Goal: Transaction & Acquisition: Obtain resource

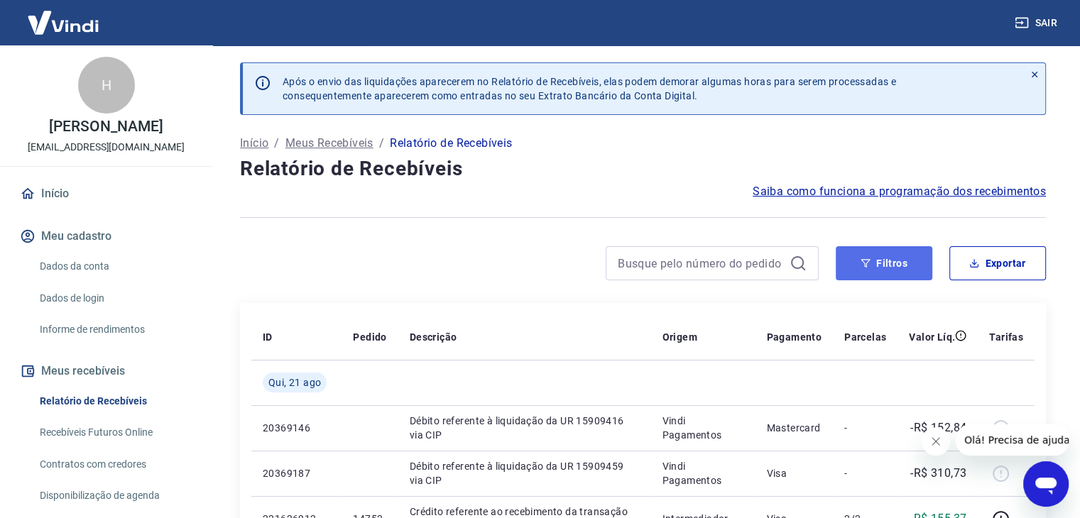
click at [904, 276] on button "Filtros" at bounding box center [884, 263] width 97 height 34
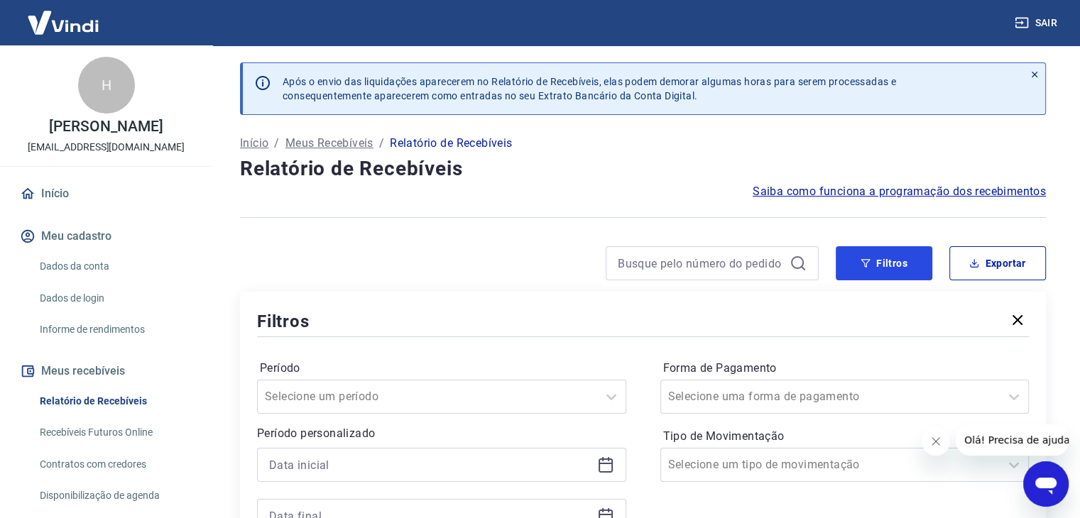
scroll to position [142, 0]
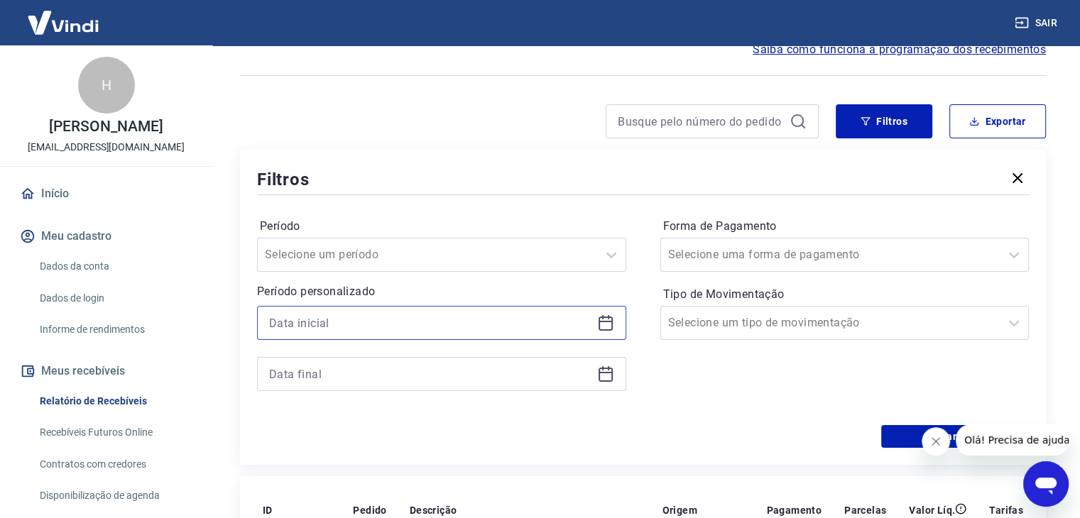
click at [471, 328] on input at bounding box center [430, 322] width 322 height 21
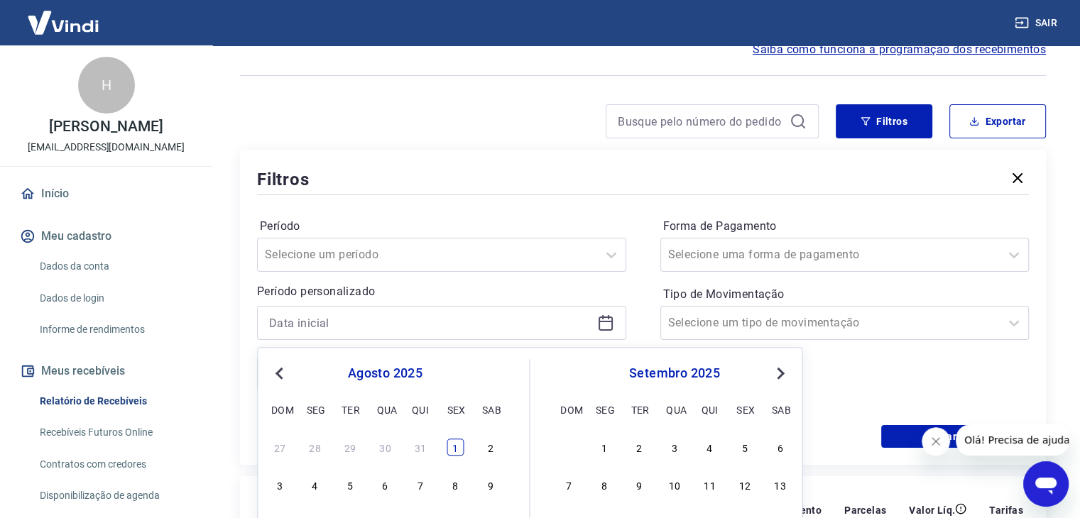
click at [456, 455] on div "1" at bounding box center [455, 447] width 17 height 17
type input "[DATE]"
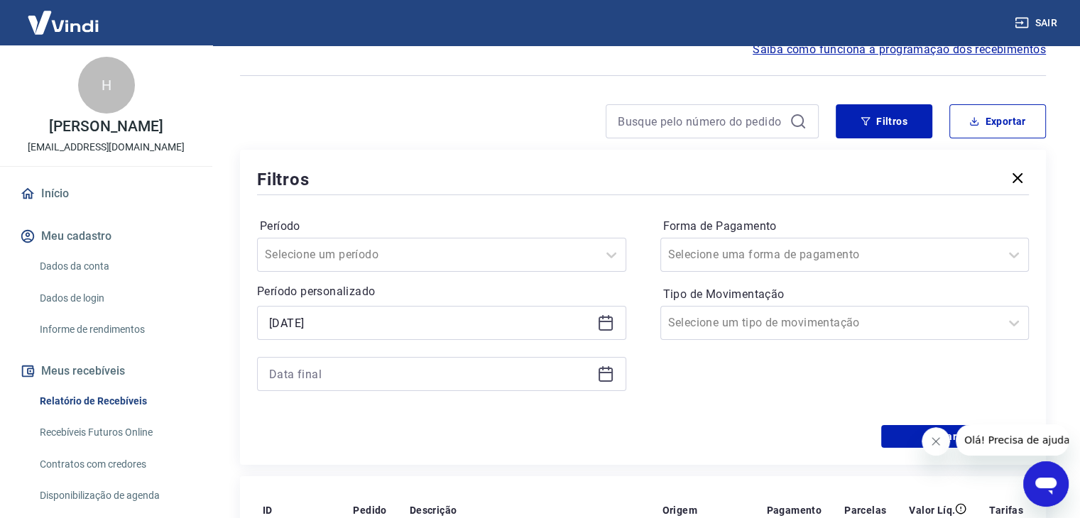
scroll to position [355, 0]
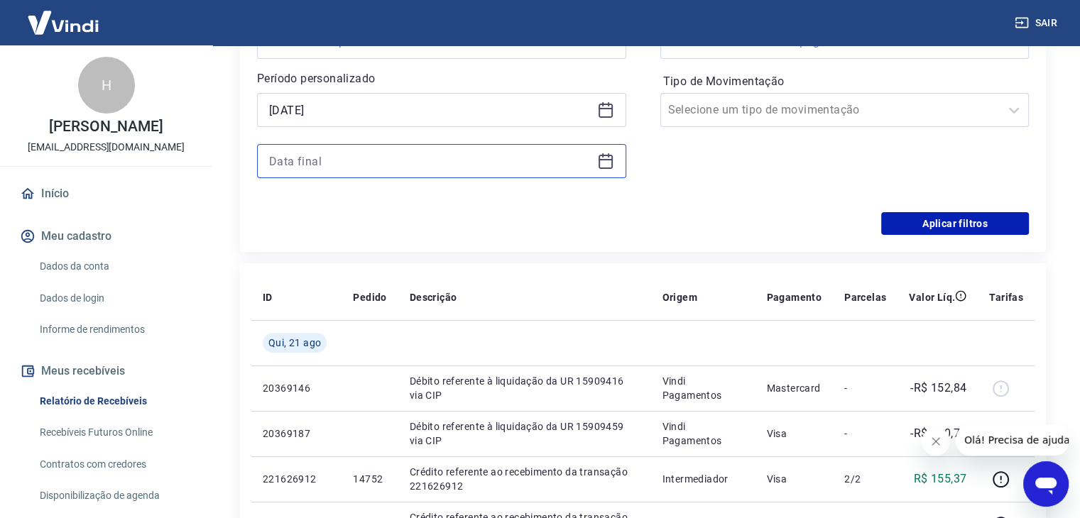
click at [390, 168] on input at bounding box center [430, 160] width 322 height 21
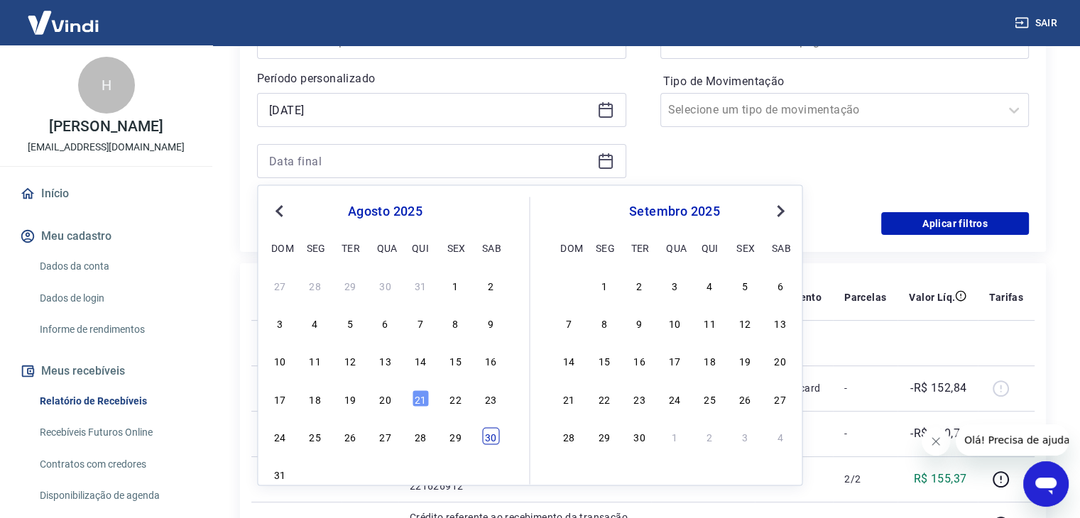
click at [494, 435] on div "30" at bounding box center [490, 435] width 17 height 17
type input "[DATE]"
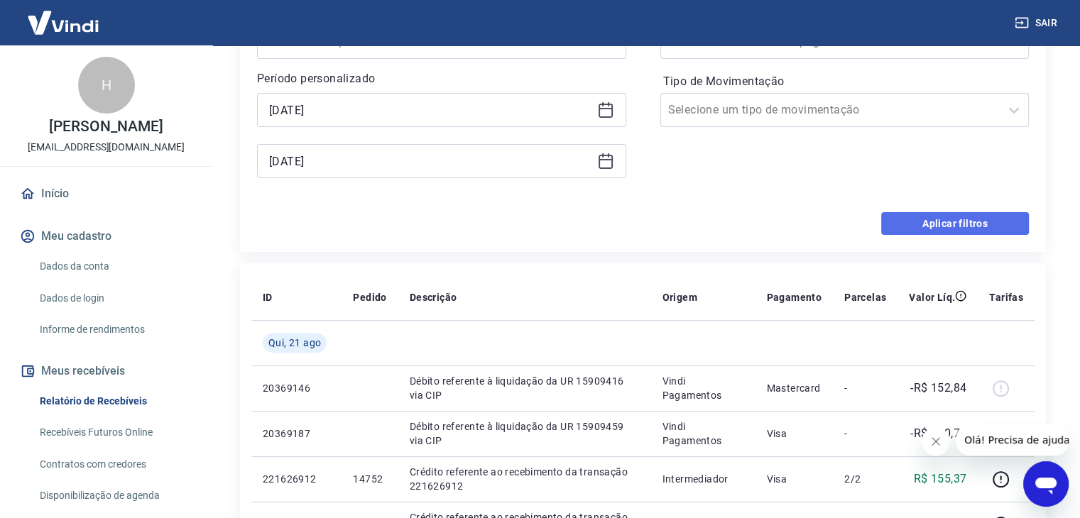
click at [938, 234] on button "Aplicar filtros" at bounding box center [955, 223] width 148 height 23
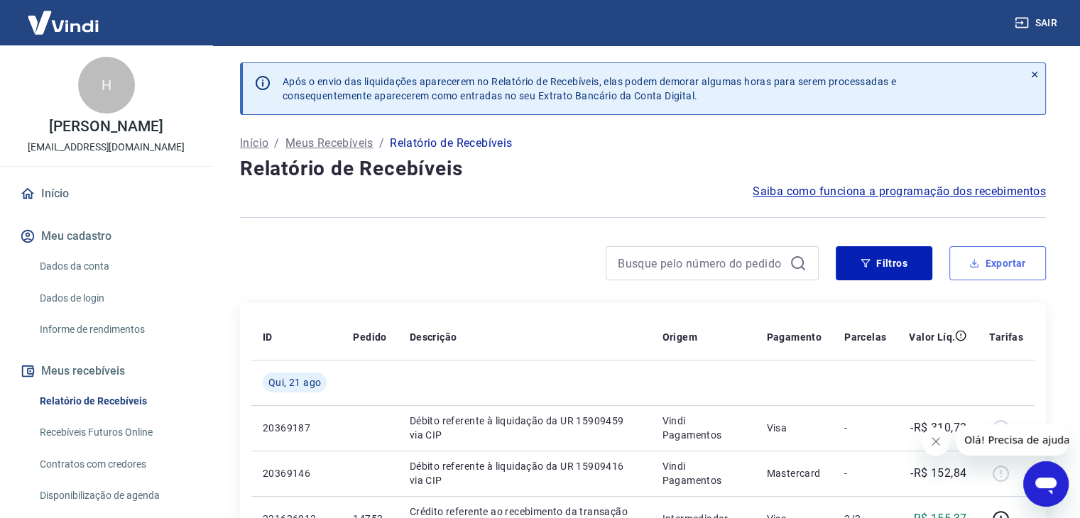
click at [1011, 266] on button "Exportar" at bounding box center [997, 263] width 97 height 34
type input "[DATE]"
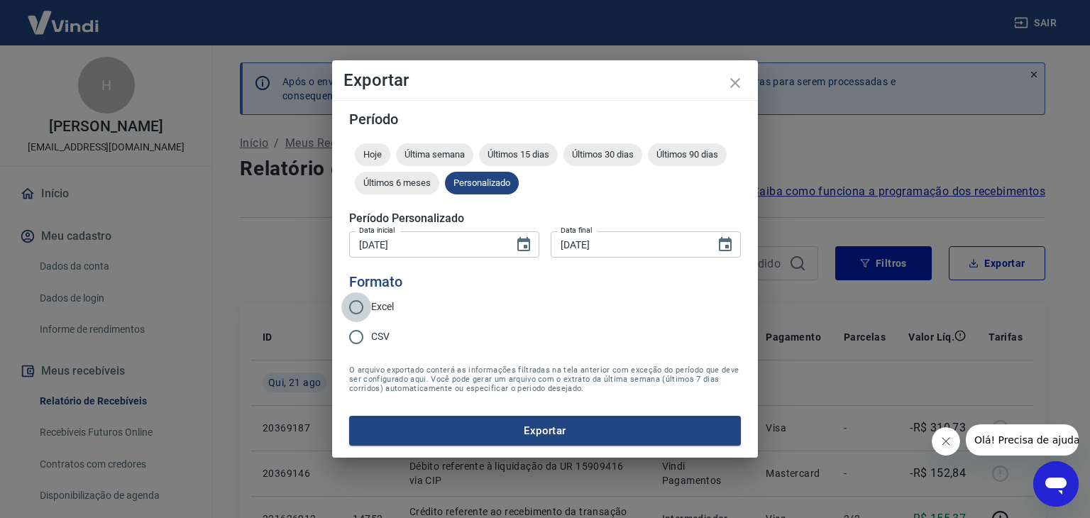
click at [361, 312] on input "Excel" at bounding box center [356, 307] width 30 height 30
radio input "true"
click at [449, 438] on button "Exportar" at bounding box center [545, 431] width 392 height 30
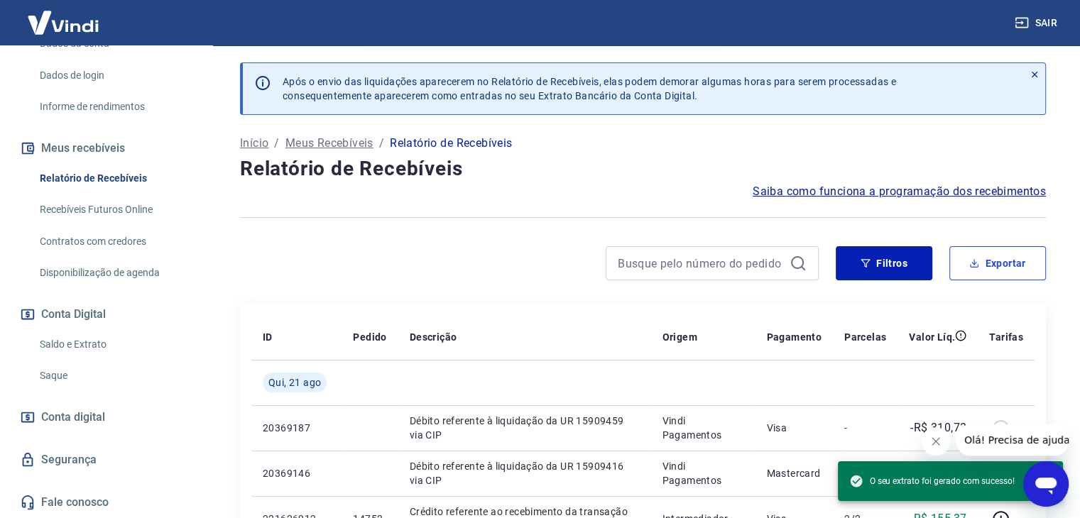
scroll to position [237, 0]
click at [115, 351] on link "Saldo e Extrato" at bounding box center [114, 344] width 161 height 29
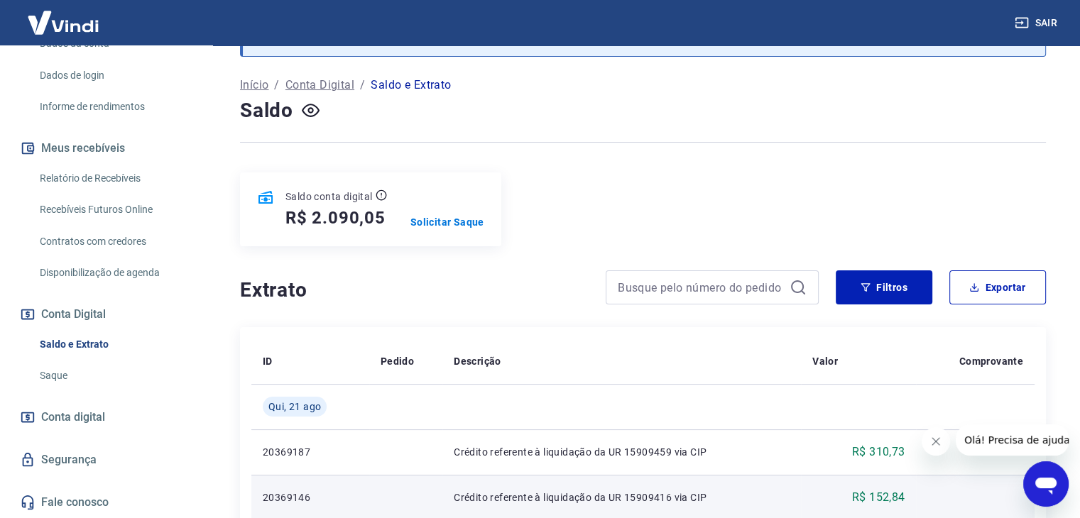
scroll to position [57, 0]
